Goal: Task Accomplishment & Management: Manage account settings

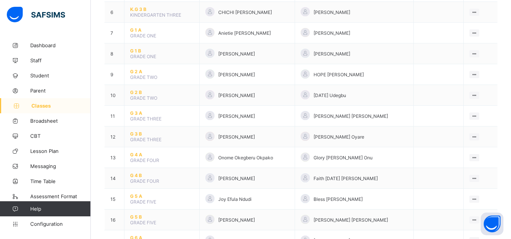
scroll to position [243, 0]
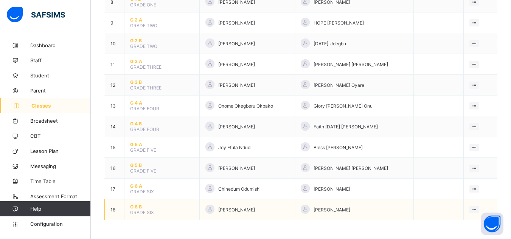
click at [133, 207] on span "G 6 B" at bounding box center [162, 207] width 64 height 6
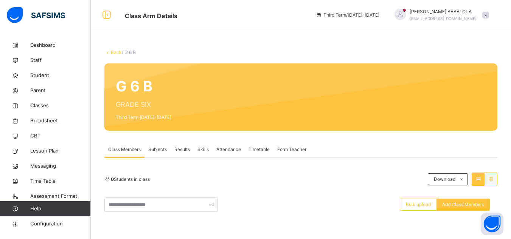
click at [114, 52] on link "Back" at bounding box center [116, 53] width 11 height 6
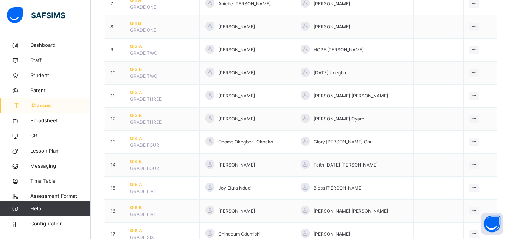
scroll to position [285, 0]
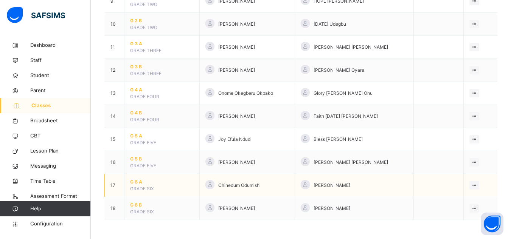
click at [135, 184] on span "G 6 A" at bounding box center [162, 182] width 64 height 7
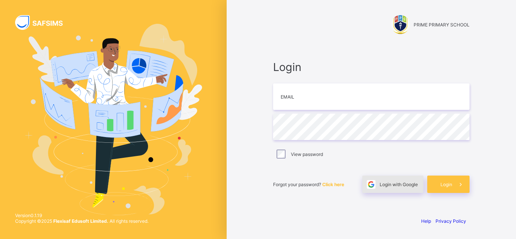
click at [399, 183] on span "Login with Google" at bounding box center [399, 185] width 38 height 6
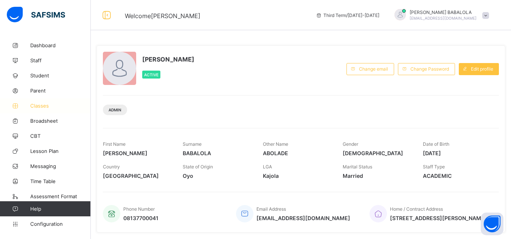
click at [42, 107] on span "Classes" at bounding box center [60, 106] width 60 height 6
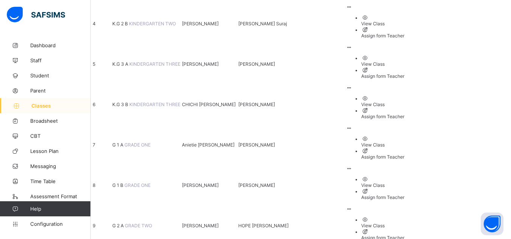
scroll to position [243, 0]
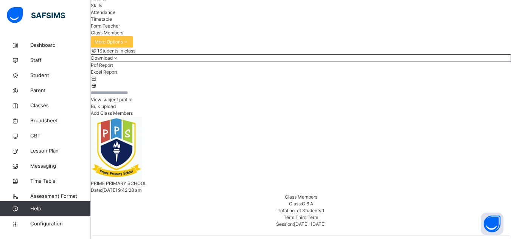
scroll to position [75, 0]
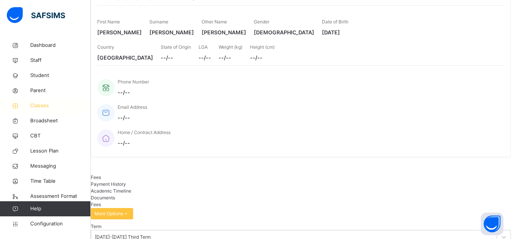
click at [40, 106] on span "Classes" at bounding box center [60, 106] width 60 height 8
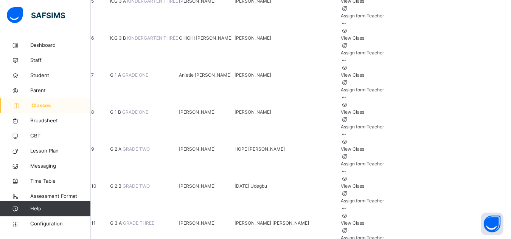
scroll to position [285, 0]
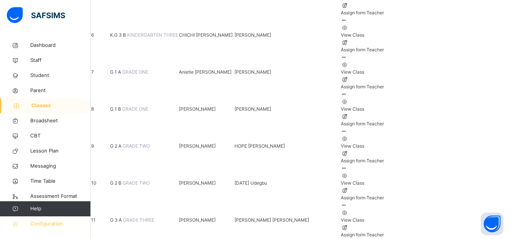
click at [43, 221] on span "Configuration" at bounding box center [60, 224] width 60 height 8
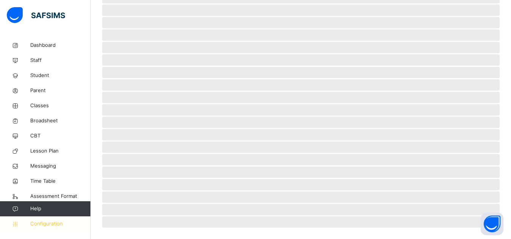
scroll to position [76, 0]
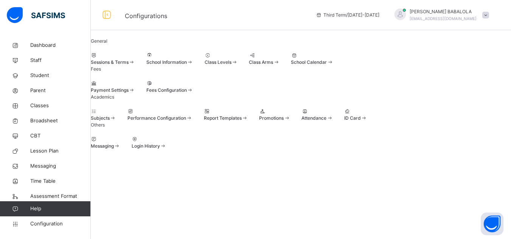
click at [259, 115] on span at bounding box center [259, 115] width 0 height 0
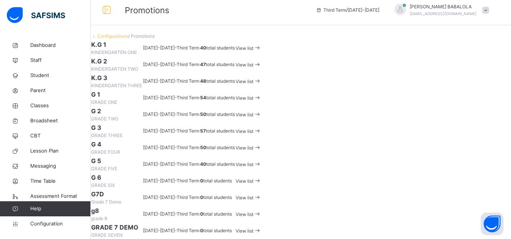
scroll to position [298, 0]
click at [253, 162] on span "View list" at bounding box center [244, 165] width 18 height 6
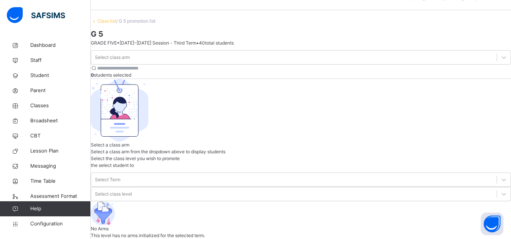
scroll to position [83, 0]
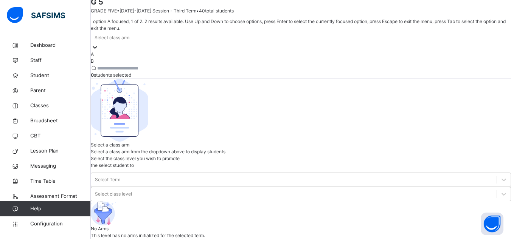
click at [99, 43] on div at bounding box center [95, 47] width 8 height 8
click at [138, 62] on div "B" at bounding box center [301, 61] width 420 height 7
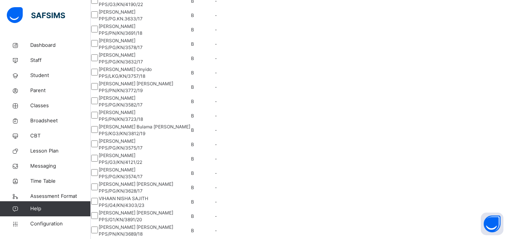
scroll to position [113, 0]
click at [98, 79] on div at bounding box center [94, 74] width 7 height 9
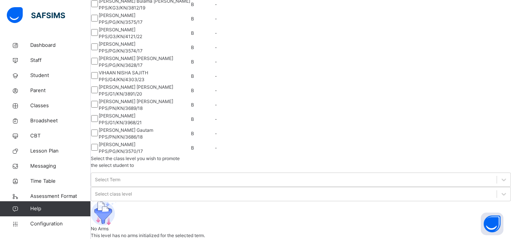
scroll to position [310, 0]
click at [98, 52] on div at bounding box center [94, 47] width 7 height 9
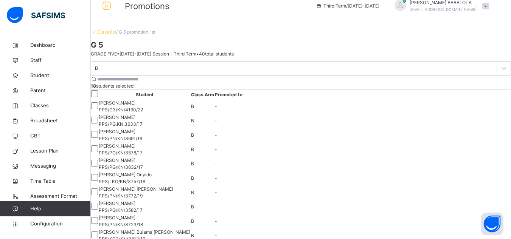
scroll to position [0, 0]
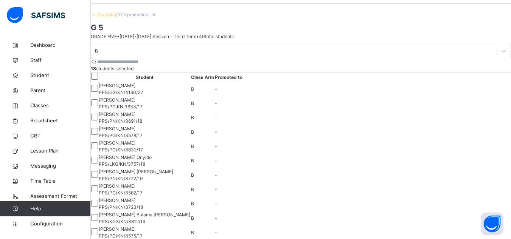
scroll to position [2, 0]
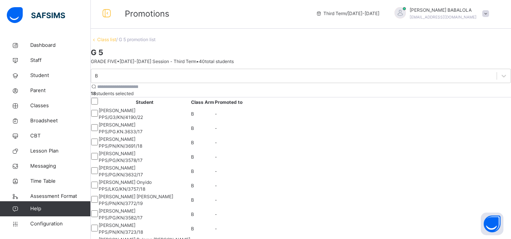
click at [344, 143] on div "B 18 students selected Student Class Arm Promoted to [PERSON_NAME] PPS/G3/KN/41…" at bounding box center [301, 231] width 420 height 325
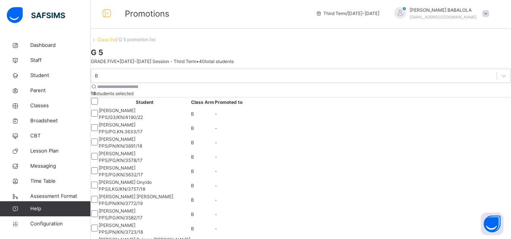
click at [344, 143] on div "B 18 students selected Student Class Arm Promoted to [PERSON_NAME] PPS/G3/KN/41…" at bounding box center [301, 231] width 420 height 325
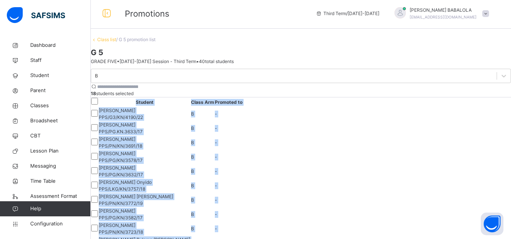
click at [344, 143] on div "B 18 students selected Student Class Arm Promoted to [PERSON_NAME] PPS/G3/KN/41…" at bounding box center [301, 231] width 420 height 325
click at [340, 145] on div "B 18 students selected Student Class Arm Promoted to [PERSON_NAME] PPS/G3/KN/41…" at bounding box center [301, 231] width 420 height 325
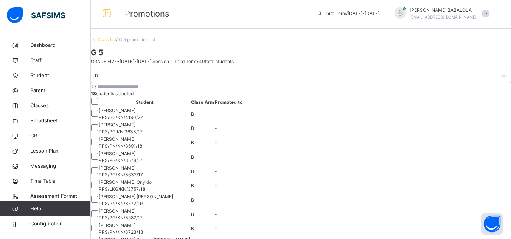
click at [243, 107] on th "Promoted to" at bounding box center [228, 102] width 28 height 9
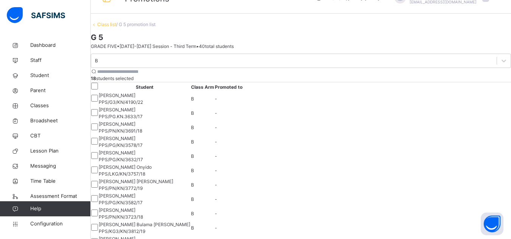
click at [214, 121] on td "B" at bounding box center [203, 113] width 24 height 14
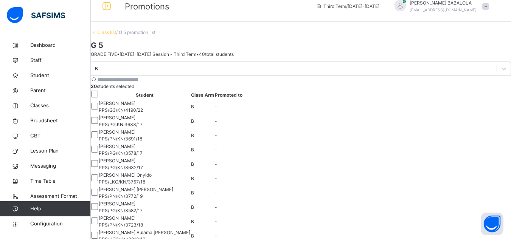
scroll to position [0, 0]
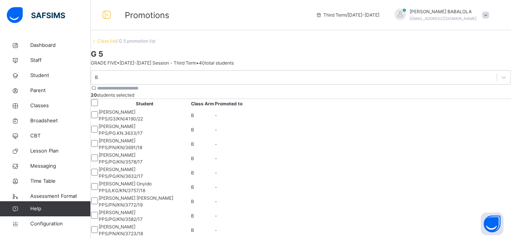
click at [344, 143] on div "B 20 students selected Student Class Arm Promoted to [PERSON_NAME] PPS/G3/KN/41…" at bounding box center [301, 232] width 420 height 325
click at [341, 143] on div "B 20 students selected Student Class Arm Promoted to [PERSON_NAME] PPS/G3/KN/41…" at bounding box center [301, 232] width 420 height 325
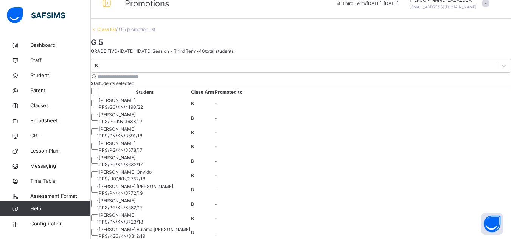
scroll to position [15, 0]
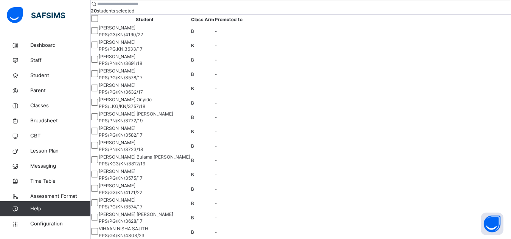
scroll to position [91, 0]
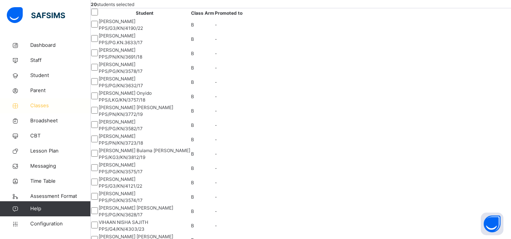
click at [46, 108] on span "Classes" at bounding box center [60, 106] width 60 height 8
